Goal: Task Accomplishment & Management: Use online tool/utility

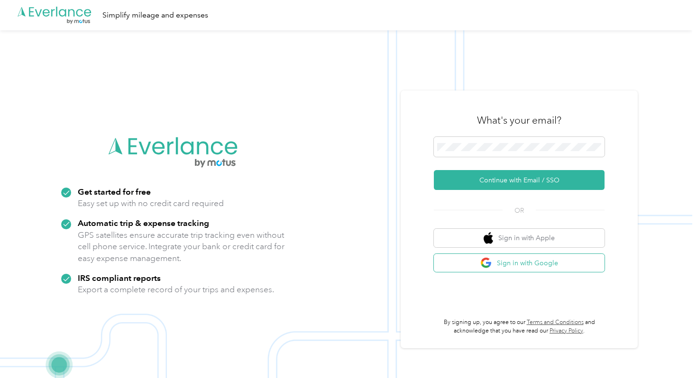
click at [502, 268] on button "Sign in with Google" at bounding box center [519, 263] width 171 height 18
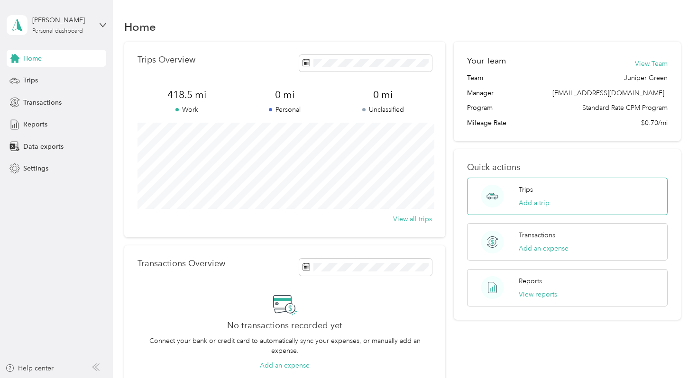
click at [582, 205] on div "Trips Add a trip" at bounding box center [567, 196] width 200 height 37
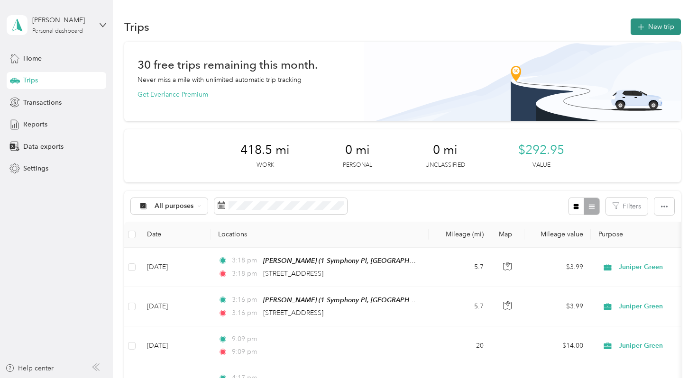
click at [653, 27] on button "New trip" at bounding box center [655, 26] width 50 height 17
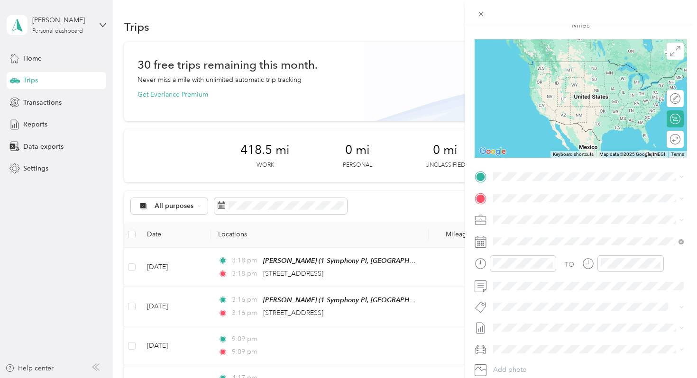
scroll to position [76, 0]
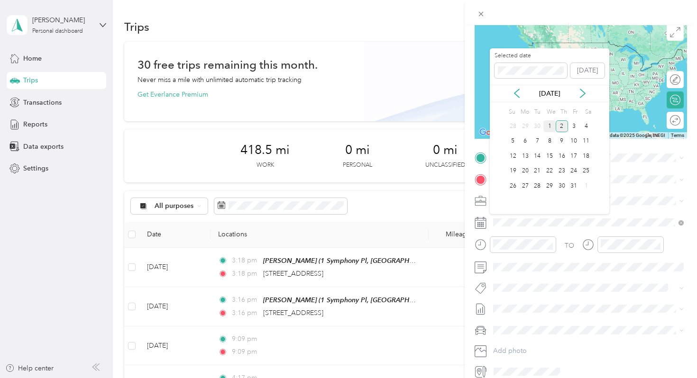
click at [551, 126] on div "1" at bounding box center [549, 126] width 12 height 12
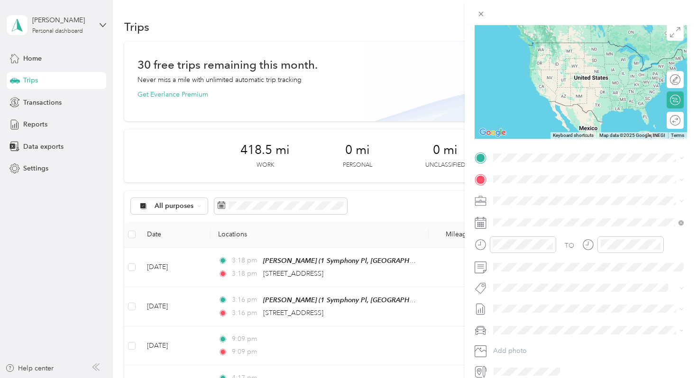
scroll to position [112, 0]
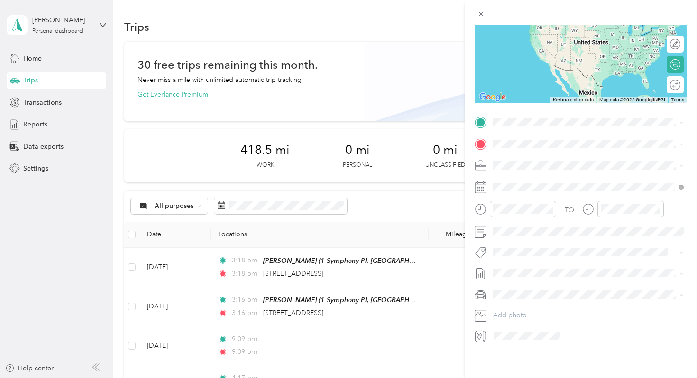
click at [532, 309] on span "Toyota Rav4" at bounding box center [514, 311] width 36 height 8
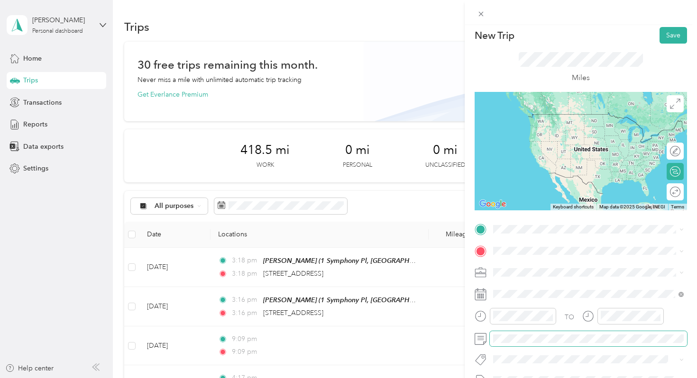
scroll to position [2, 0]
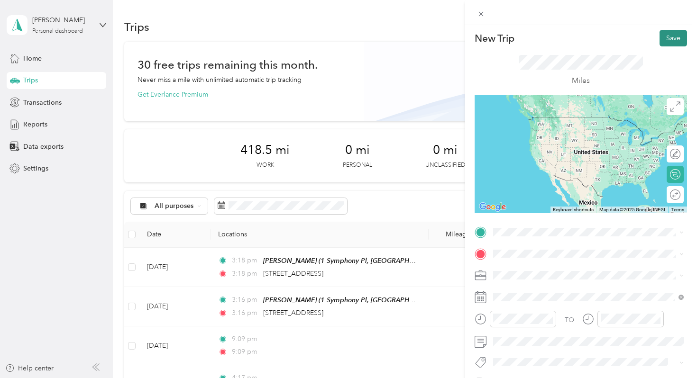
click at [667, 37] on button "Save" at bounding box center [672, 38] width 27 height 17
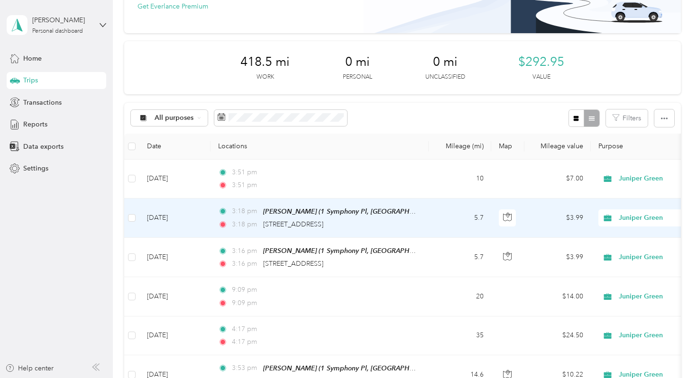
scroll to position [0, 0]
